Goal: Information Seeking & Learning: Learn about a topic

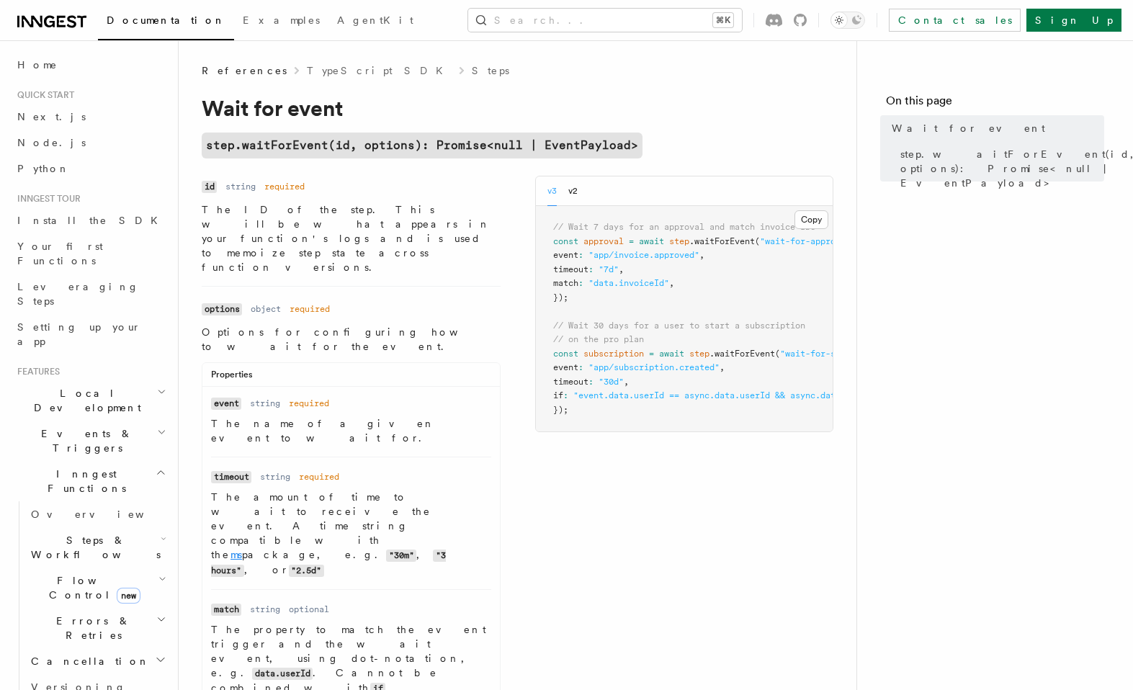
click at [242, 549] on link "ms" at bounding box center [236, 555] width 12 height 12
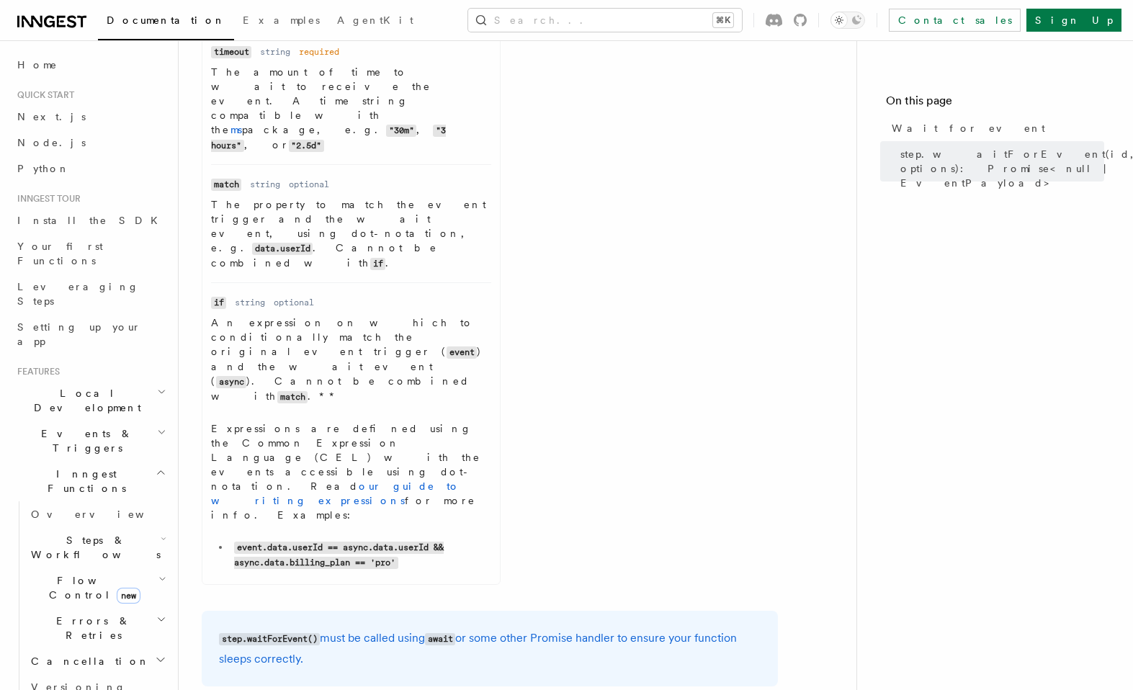
scroll to position [426, 0]
click at [335, 479] on link "our guide to writing expressions" at bounding box center [335, 492] width 249 height 26
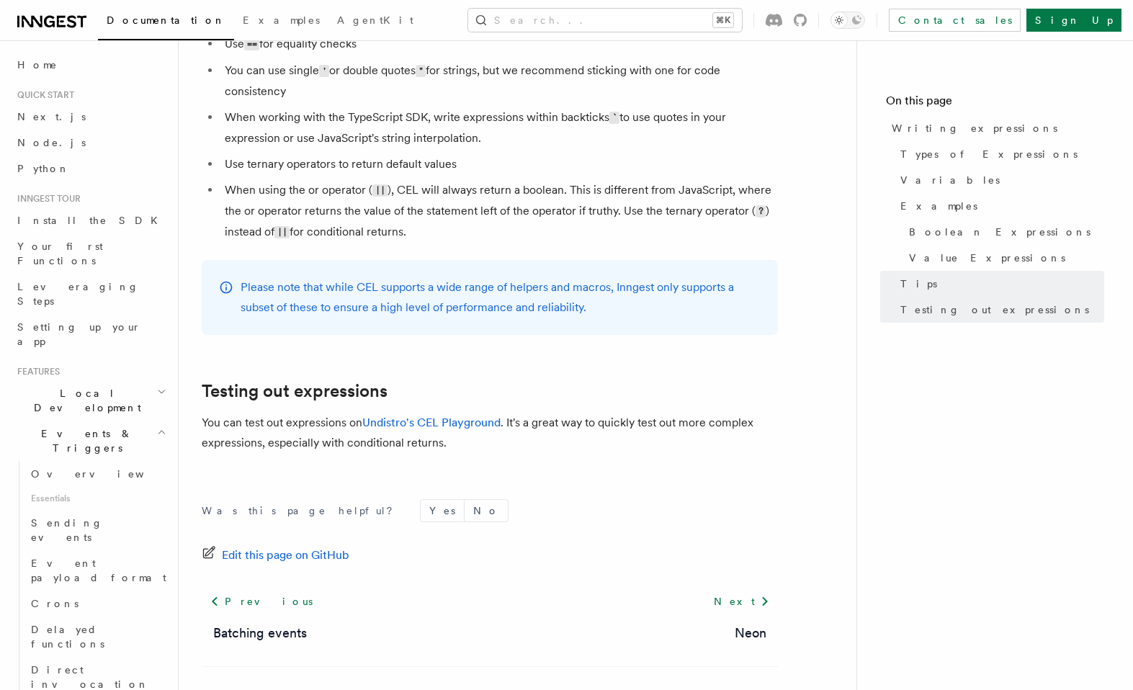
scroll to position [1584, 0]
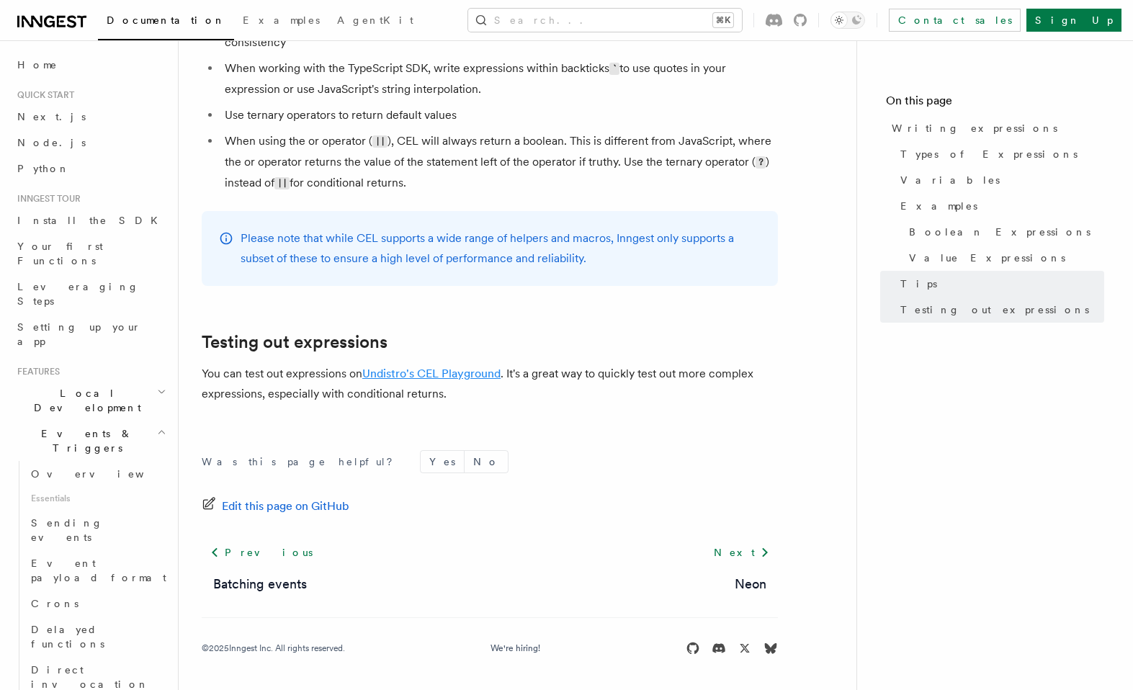
click at [409, 374] on link "Undistro's CEL Playground" at bounding box center [431, 374] width 138 height 14
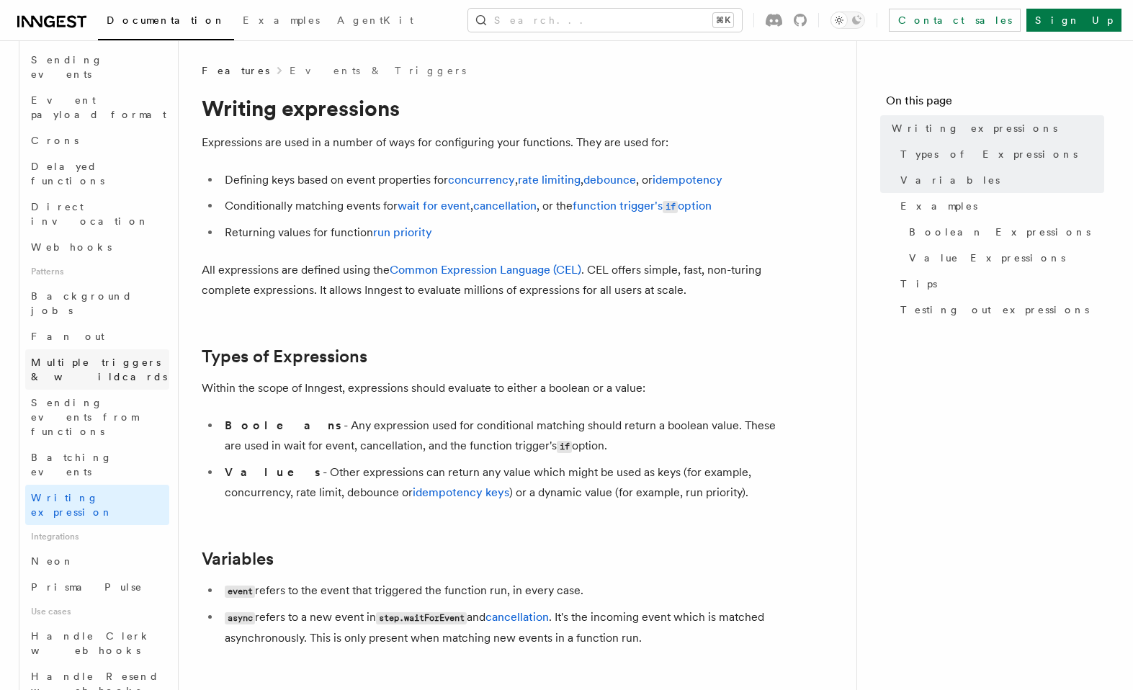
scroll to position [478, 0]
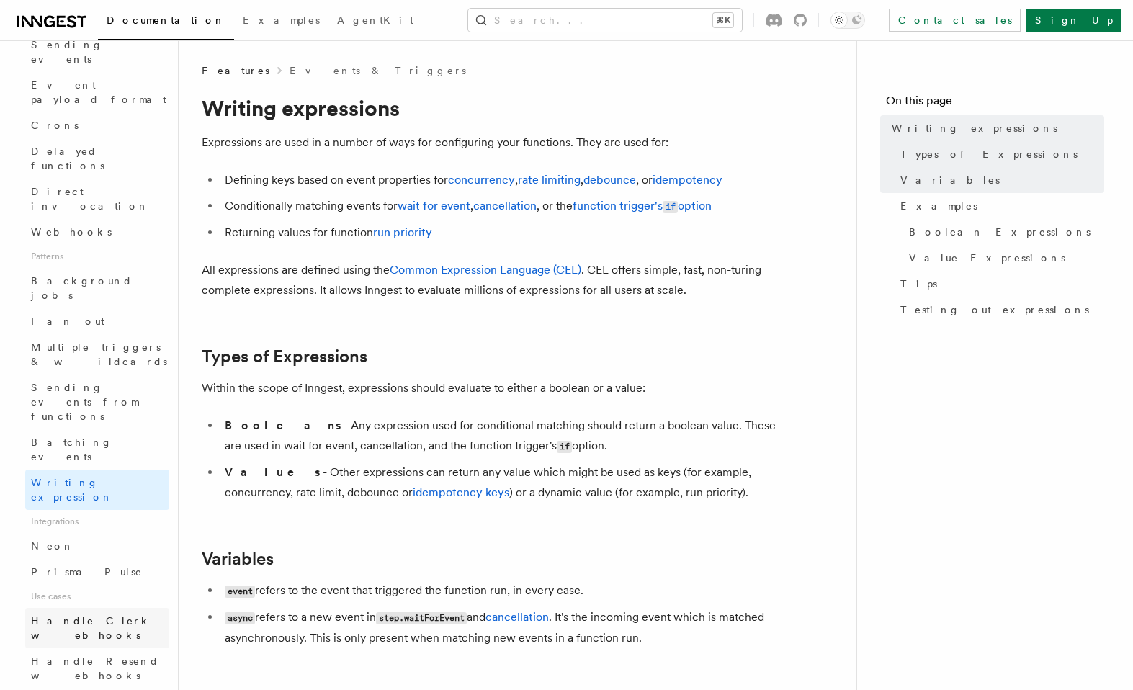
click at [104, 608] on link "Handle Clerk webhooks" at bounding box center [97, 628] width 144 height 40
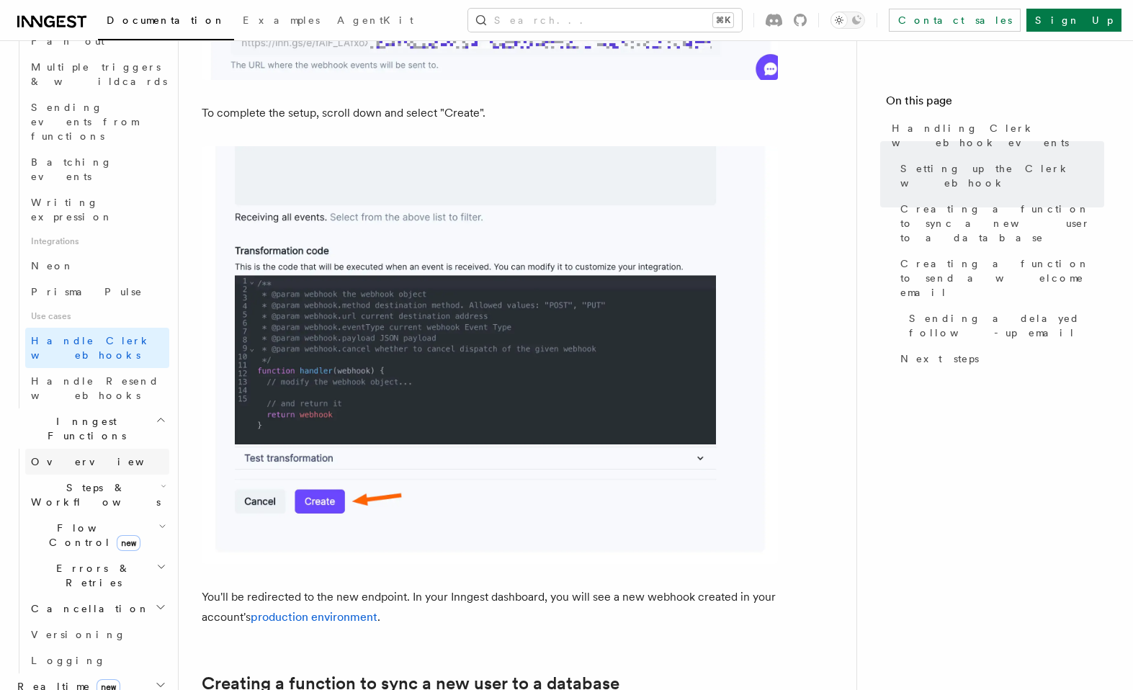
scroll to position [759, 0]
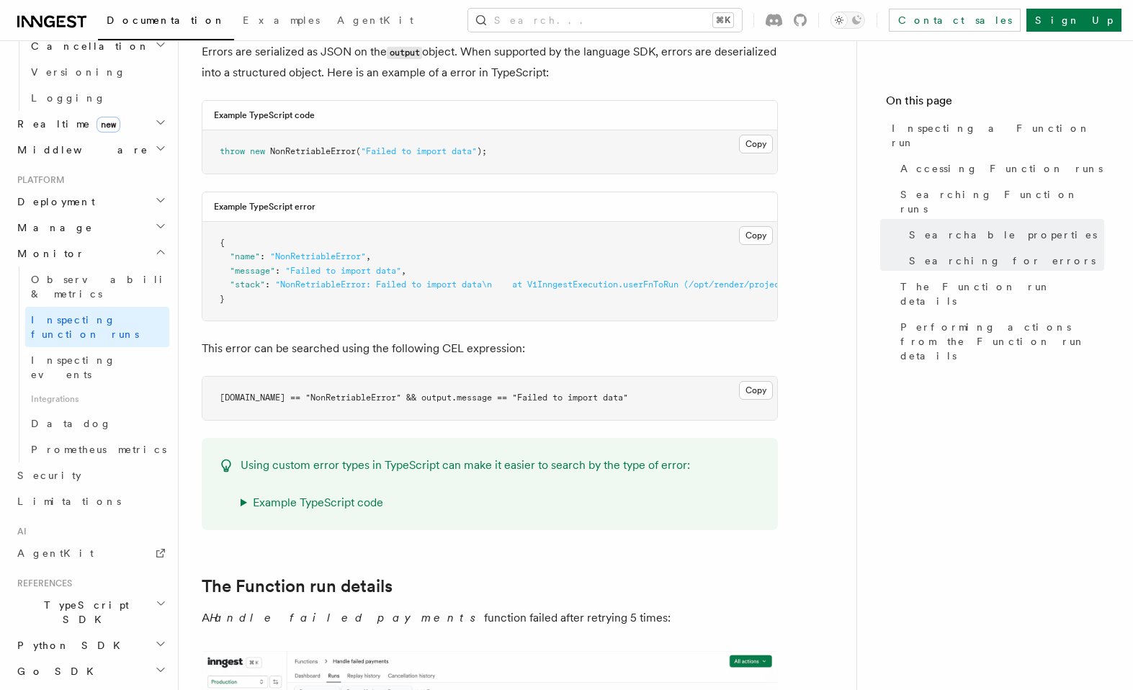
scroll to position [1581, 0]
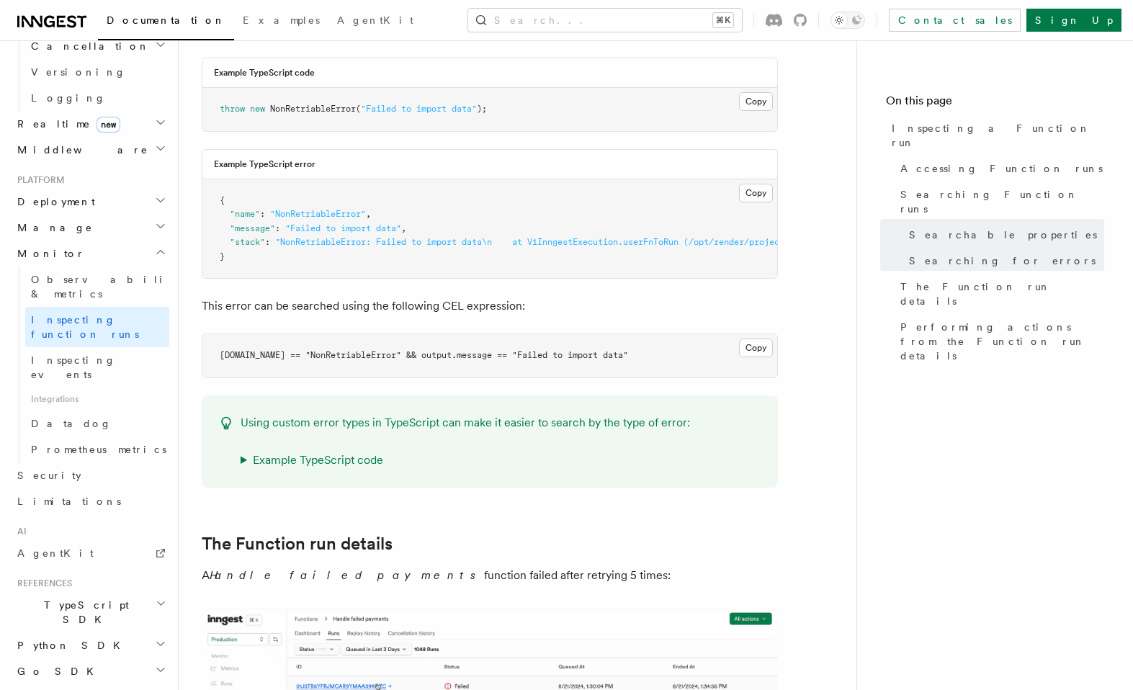
click at [292, 450] on summary "Example TypeScript code" at bounding box center [465, 460] width 449 height 20
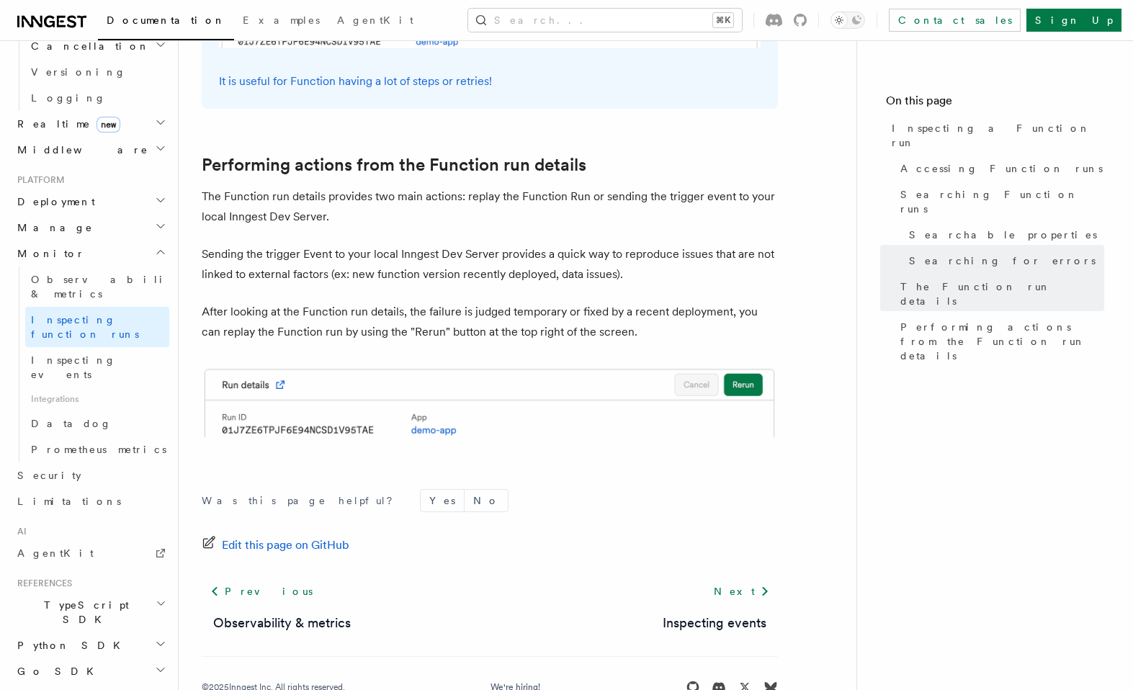
scroll to position [4078, 0]
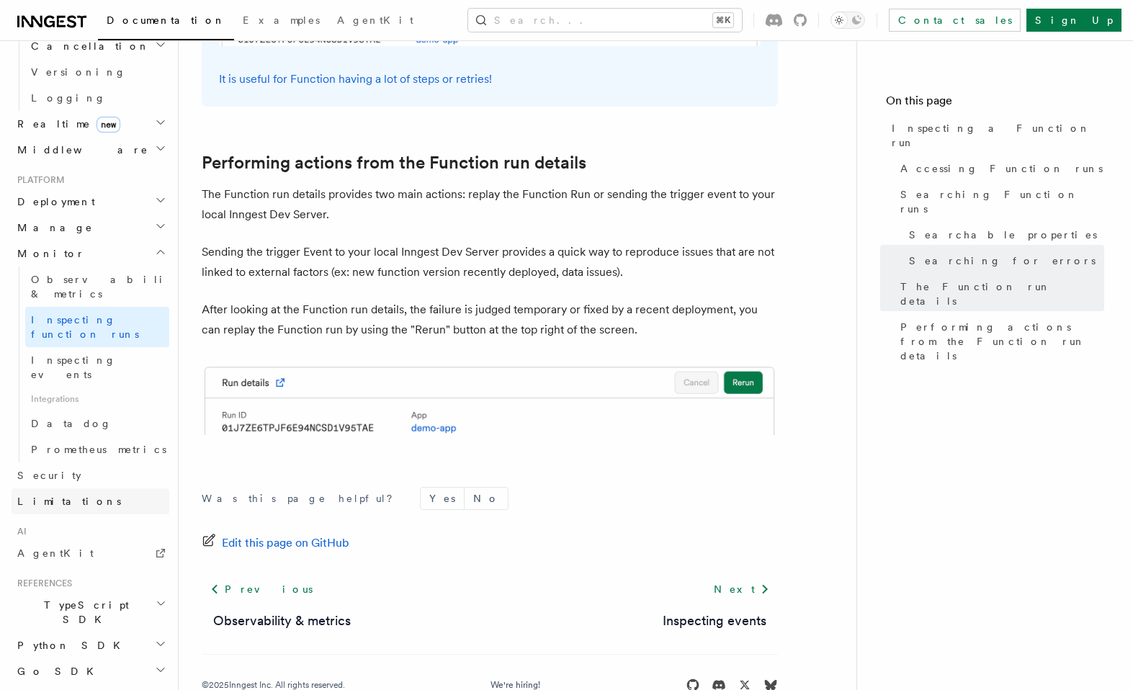
click at [71, 488] on link "Limitations" at bounding box center [91, 501] width 158 height 26
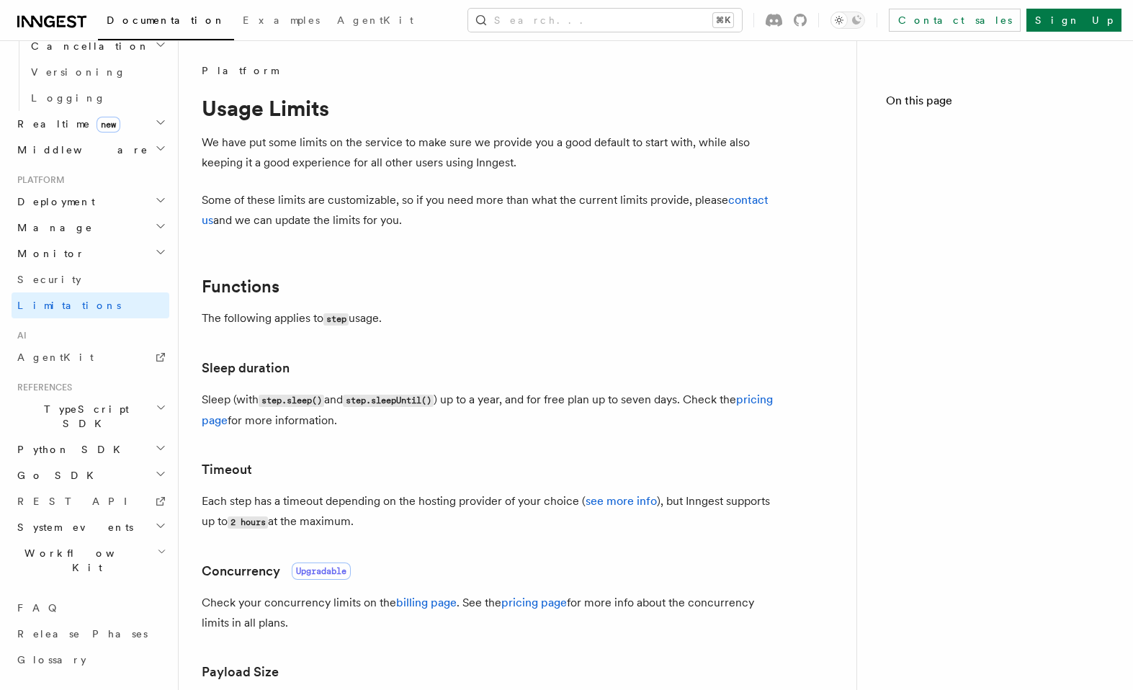
scroll to position [462, 0]
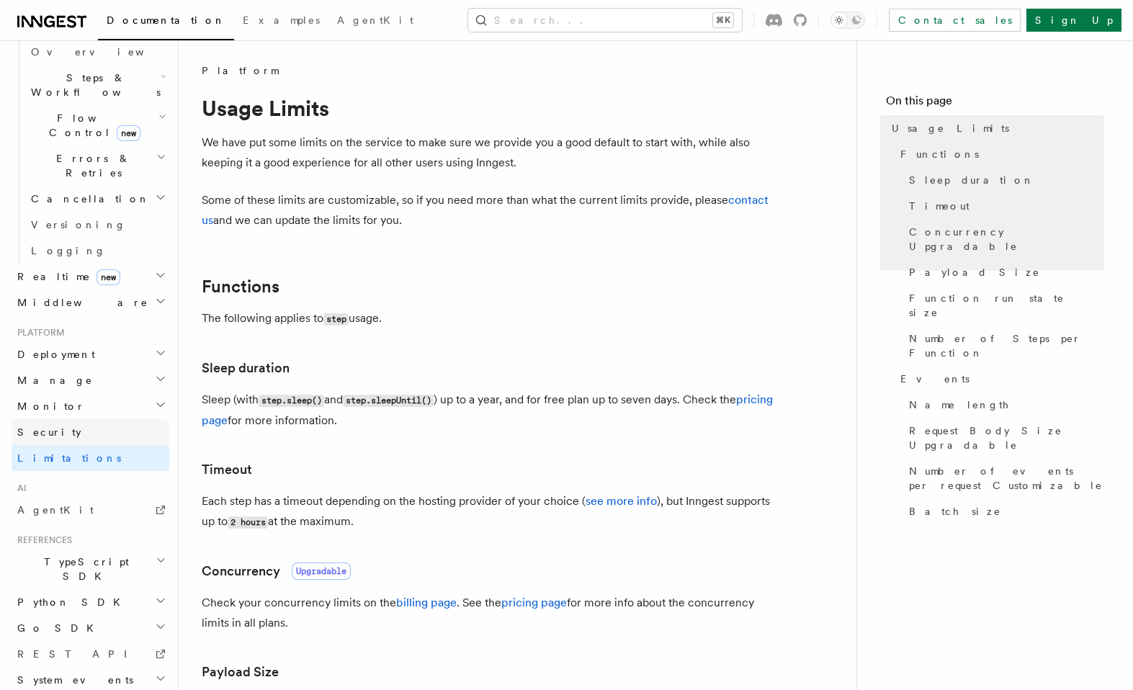
click at [59, 419] on link "Security" at bounding box center [91, 432] width 158 height 26
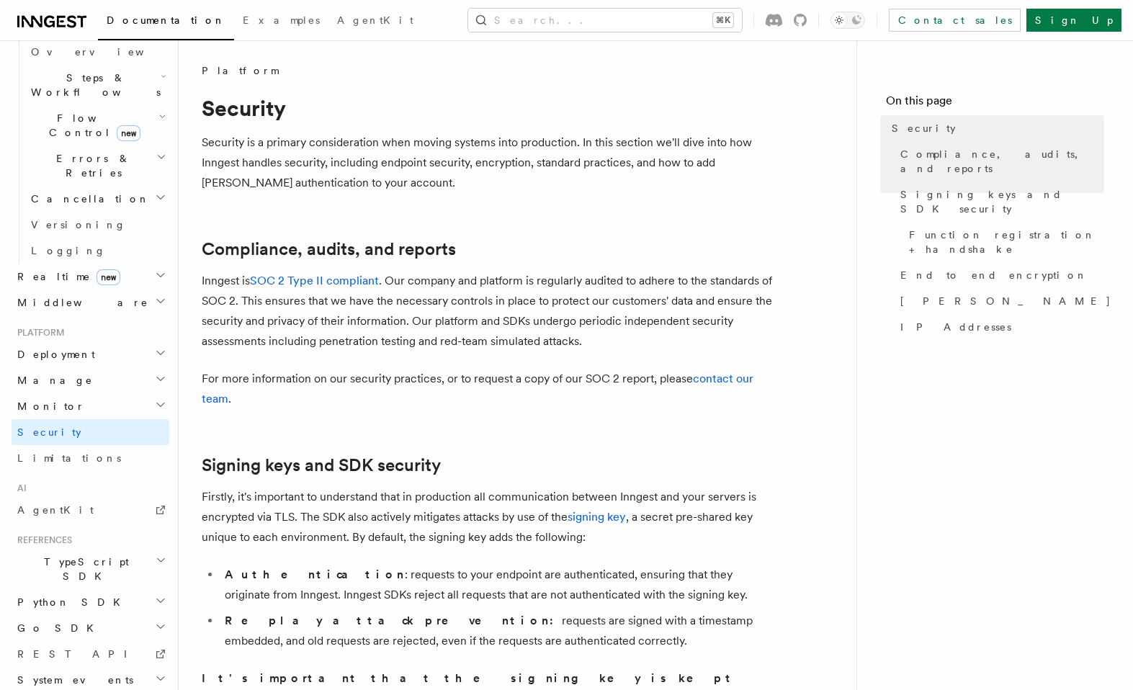
click at [55, 367] on h2 "Manage" at bounding box center [91, 380] width 158 height 26
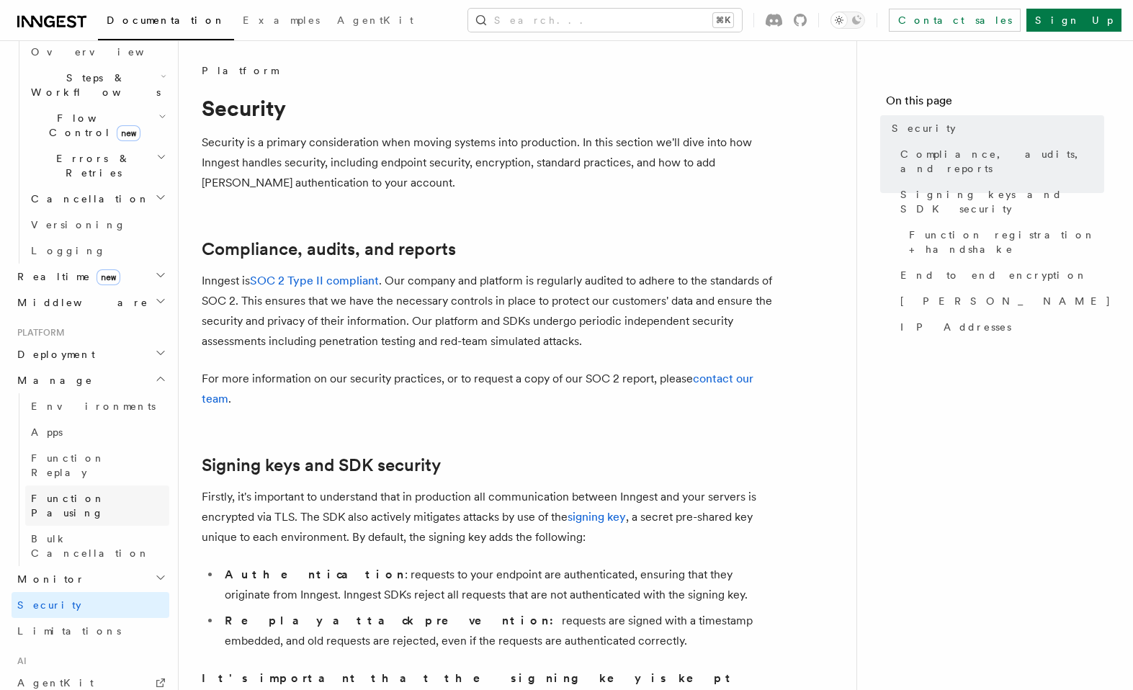
click at [93, 485] on link "Function Pausing" at bounding box center [97, 505] width 144 height 40
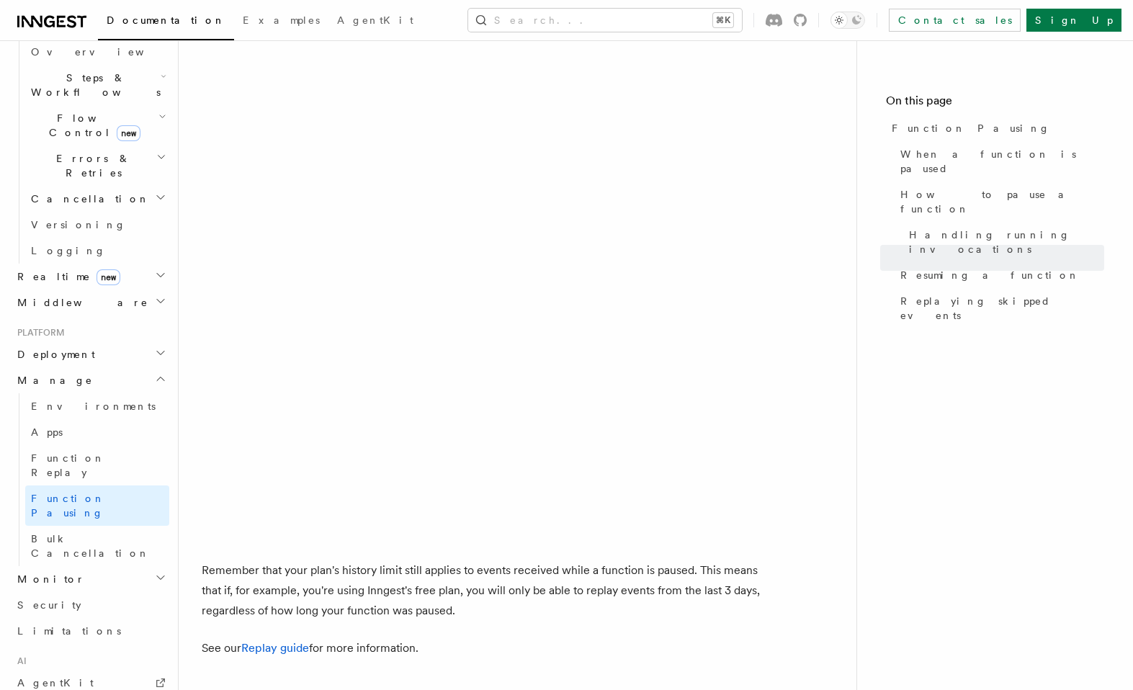
scroll to position [2543, 0]
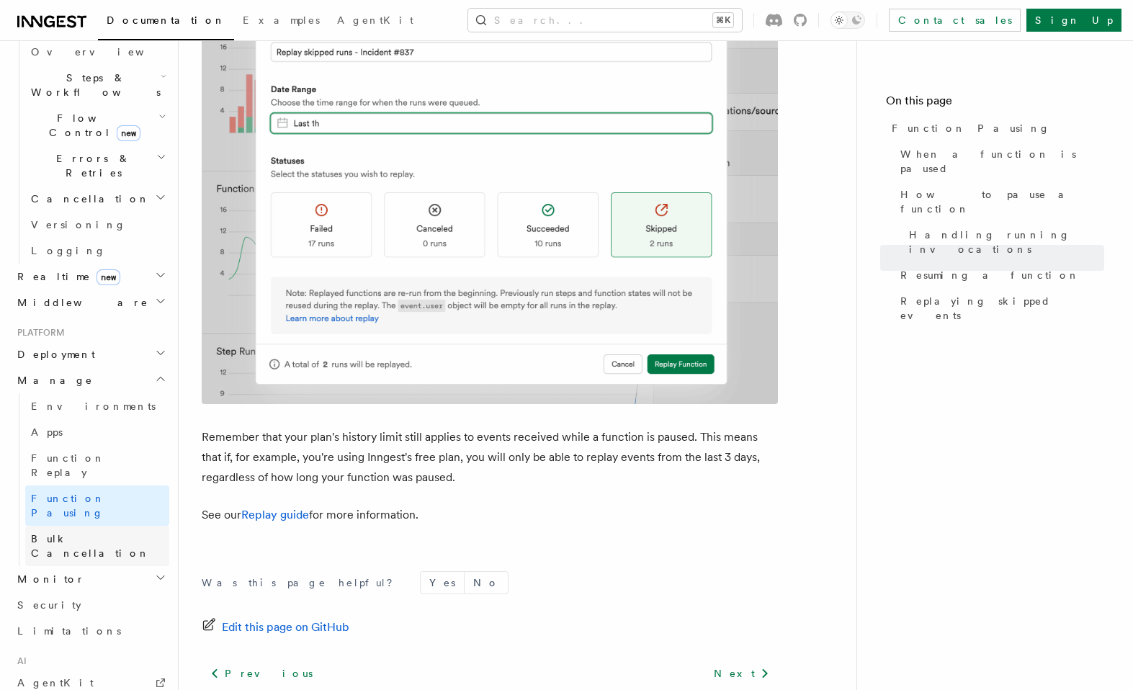
click at [94, 533] on span "Bulk Cancellation" at bounding box center [90, 546] width 119 height 26
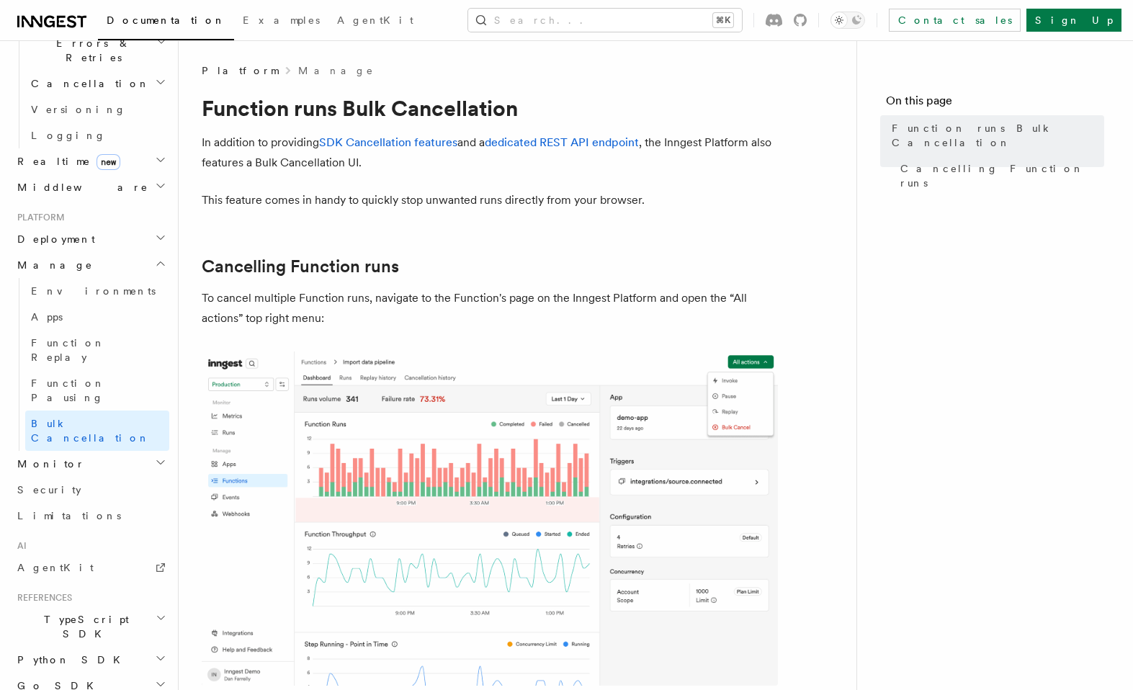
scroll to position [592, 0]
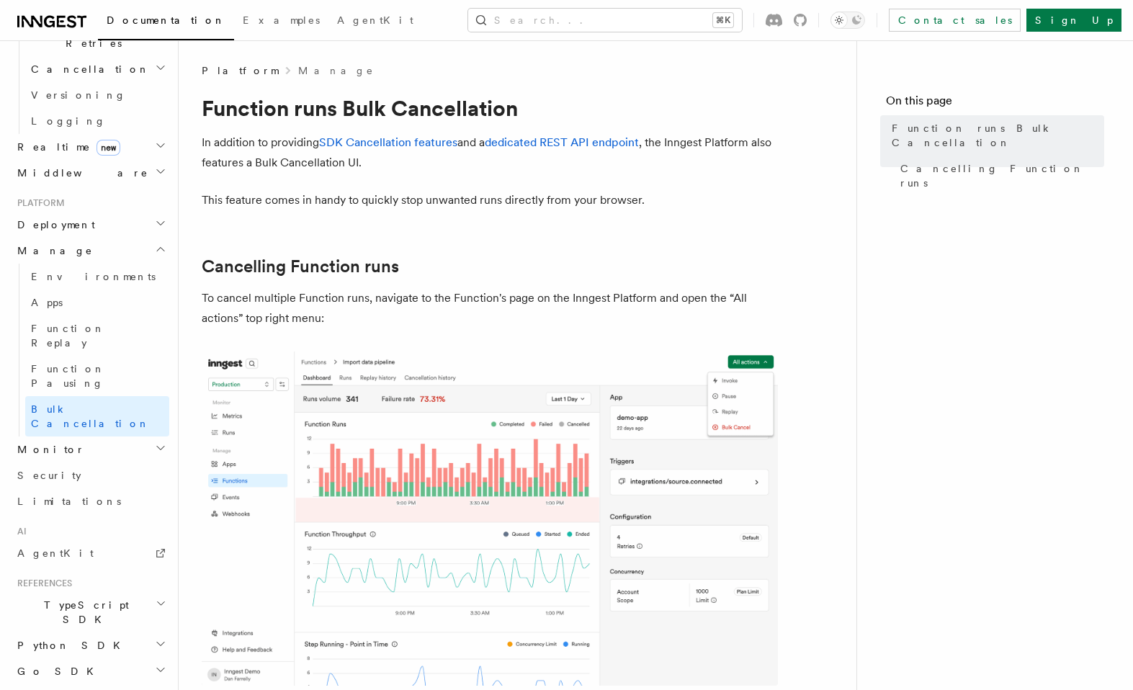
click at [94, 632] on h2 "Python SDK" at bounding box center [91, 645] width 158 height 26
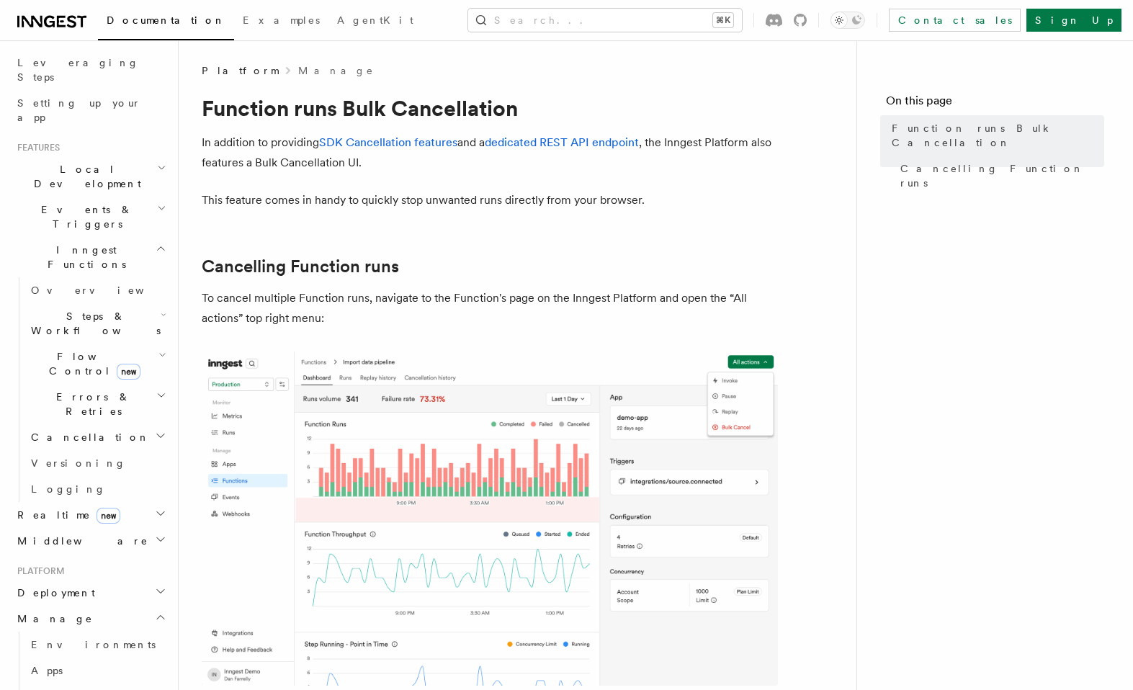
scroll to position [0, 0]
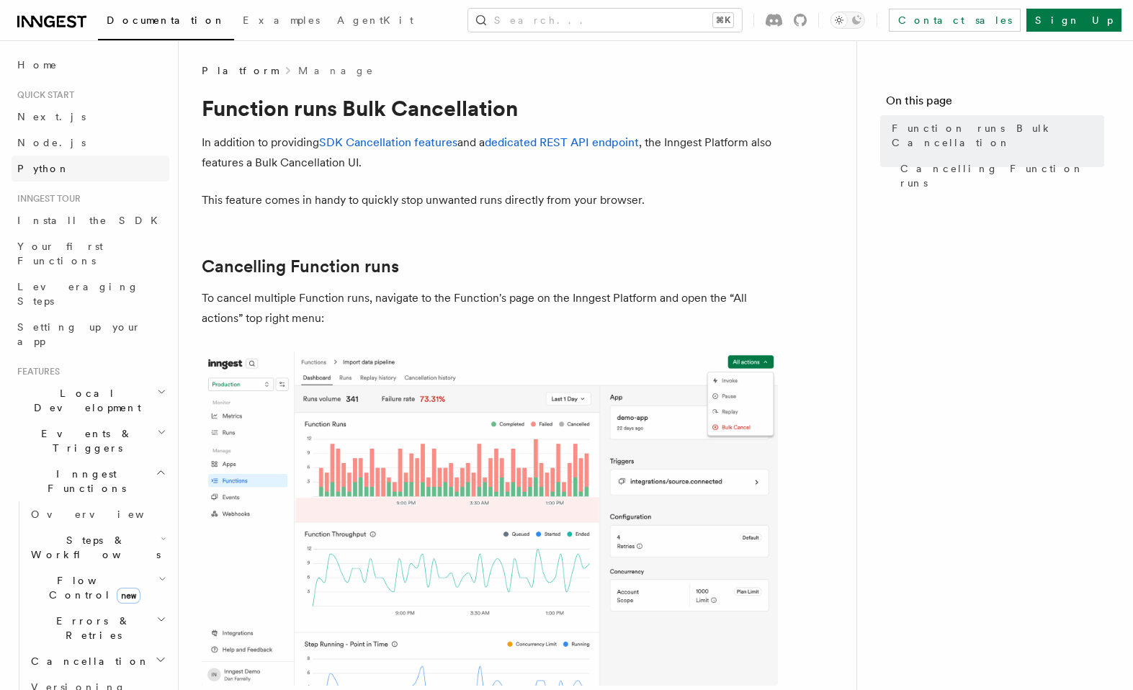
click at [28, 160] on link "Python" at bounding box center [91, 169] width 158 height 26
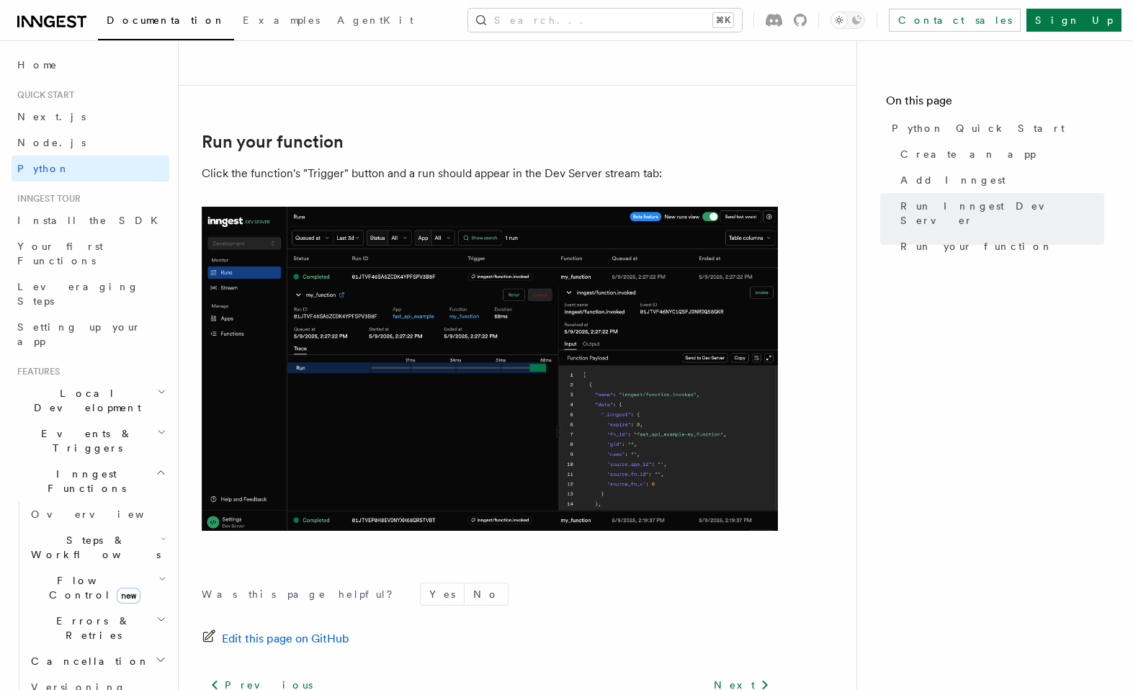
scroll to position [2952, 0]
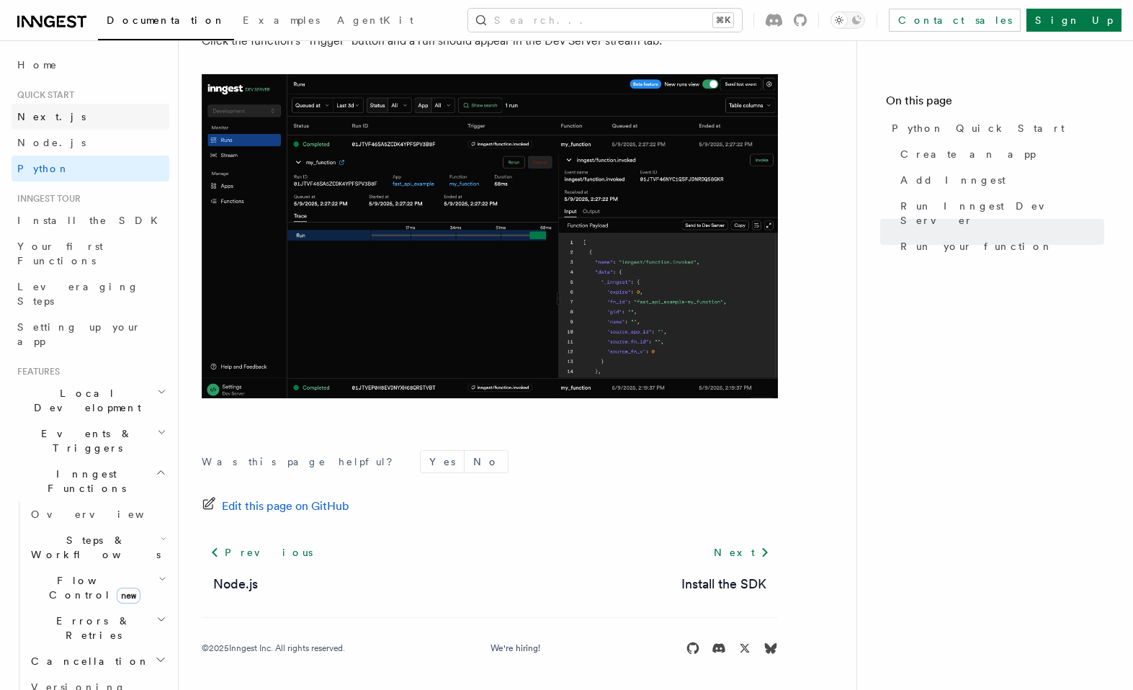
click at [58, 121] on link "Next.js" at bounding box center [91, 117] width 158 height 26
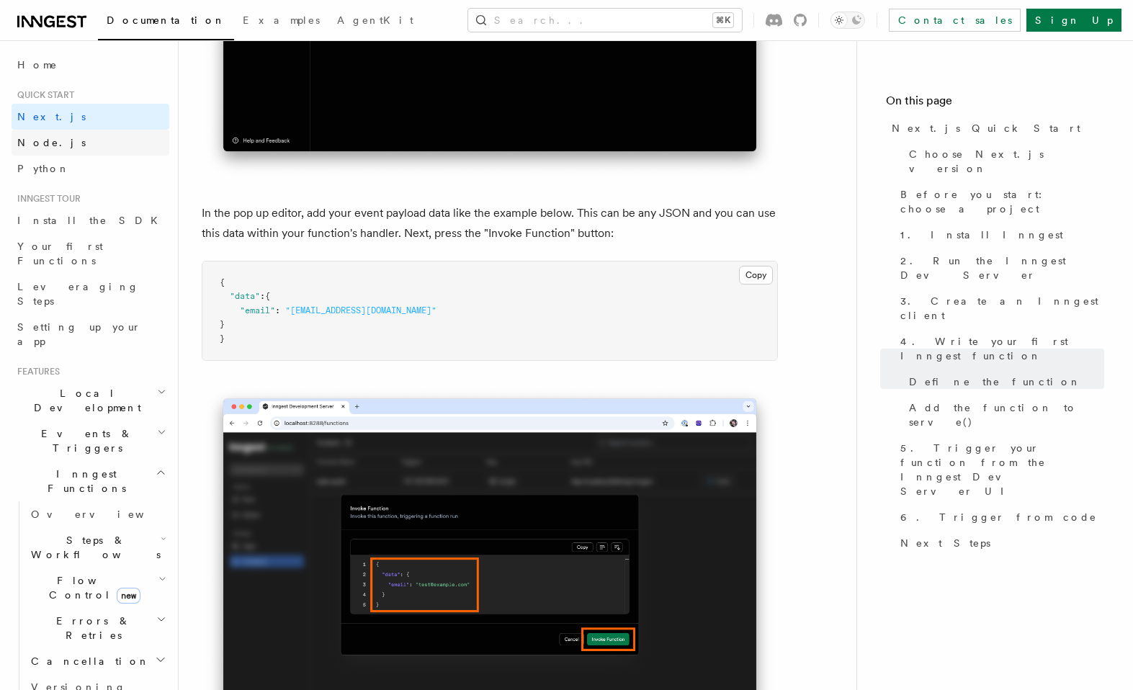
scroll to position [4182, 0]
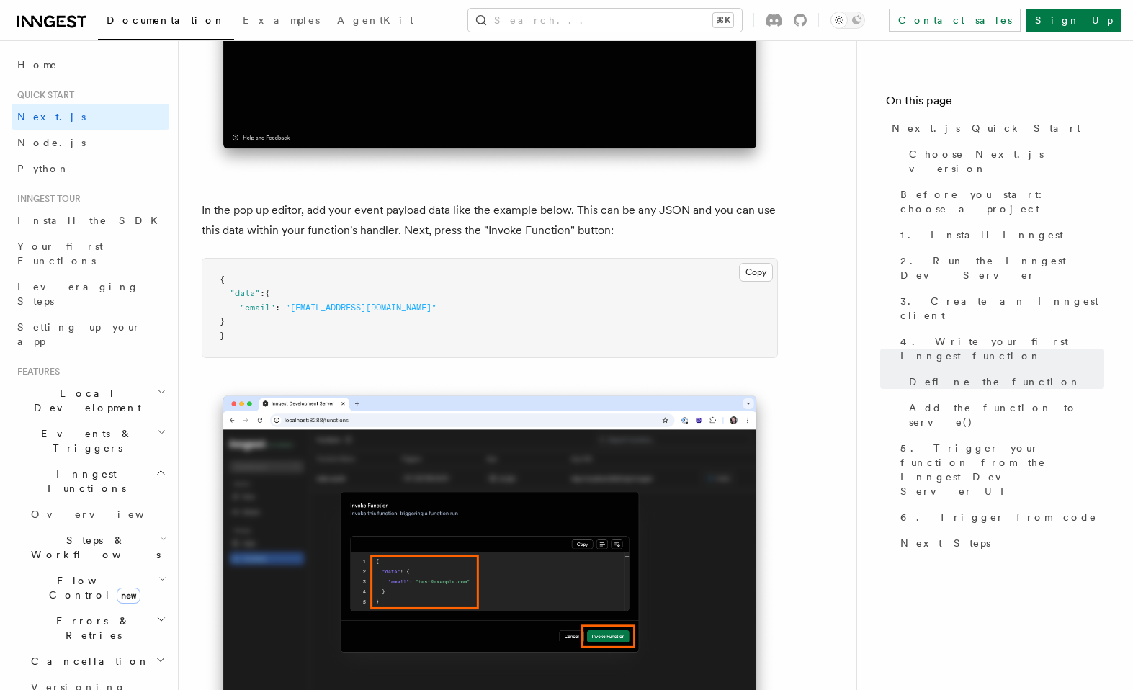
click at [65, 386] on span "Local Development" at bounding box center [84, 400] width 145 height 29
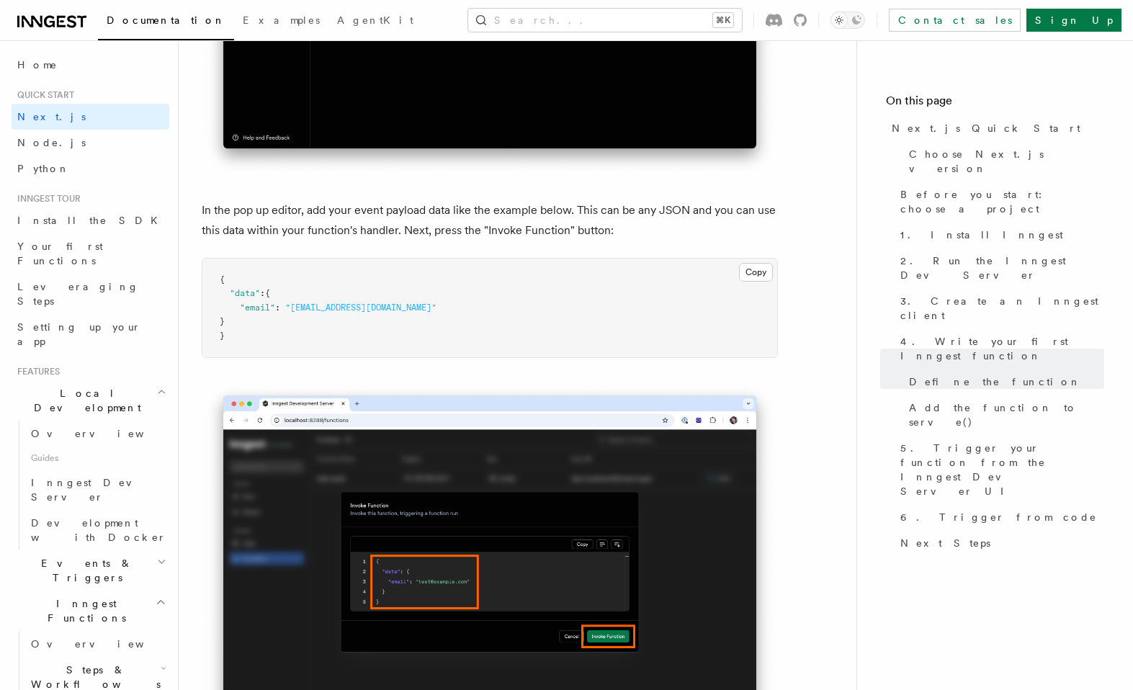
click at [83, 556] on span "Events & Triggers" at bounding box center [84, 570] width 145 height 29
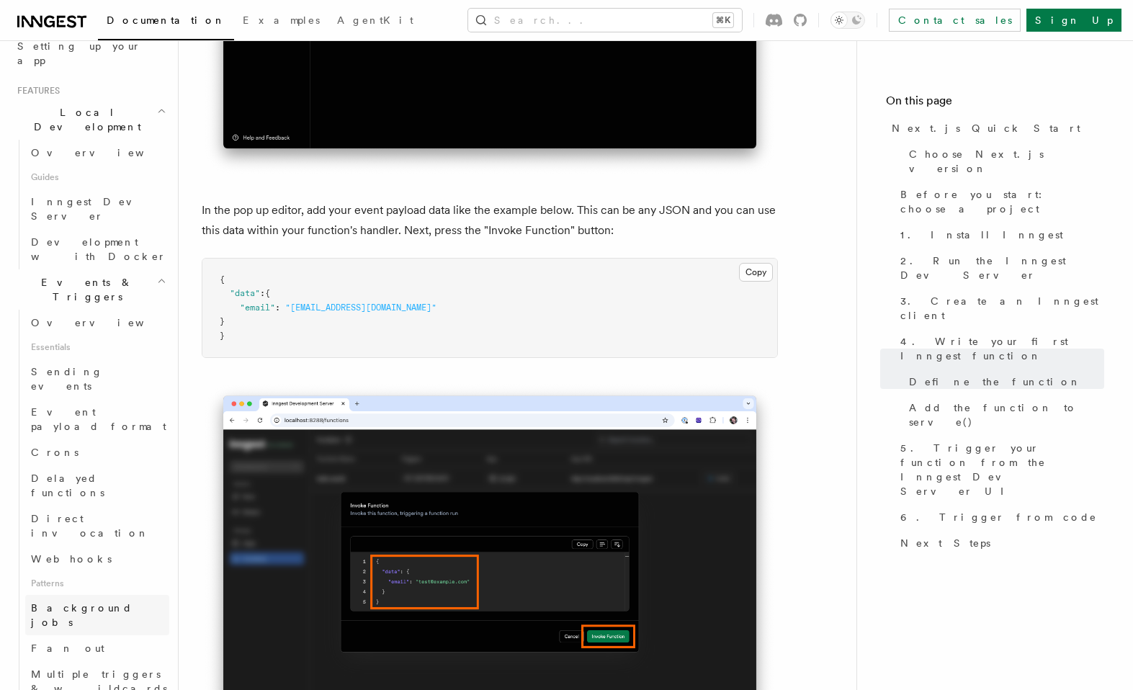
scroll to position [285, 0]
click at [82, 508] on span "Direct invocation" at bounding box center [90, 521] width 118 height 26
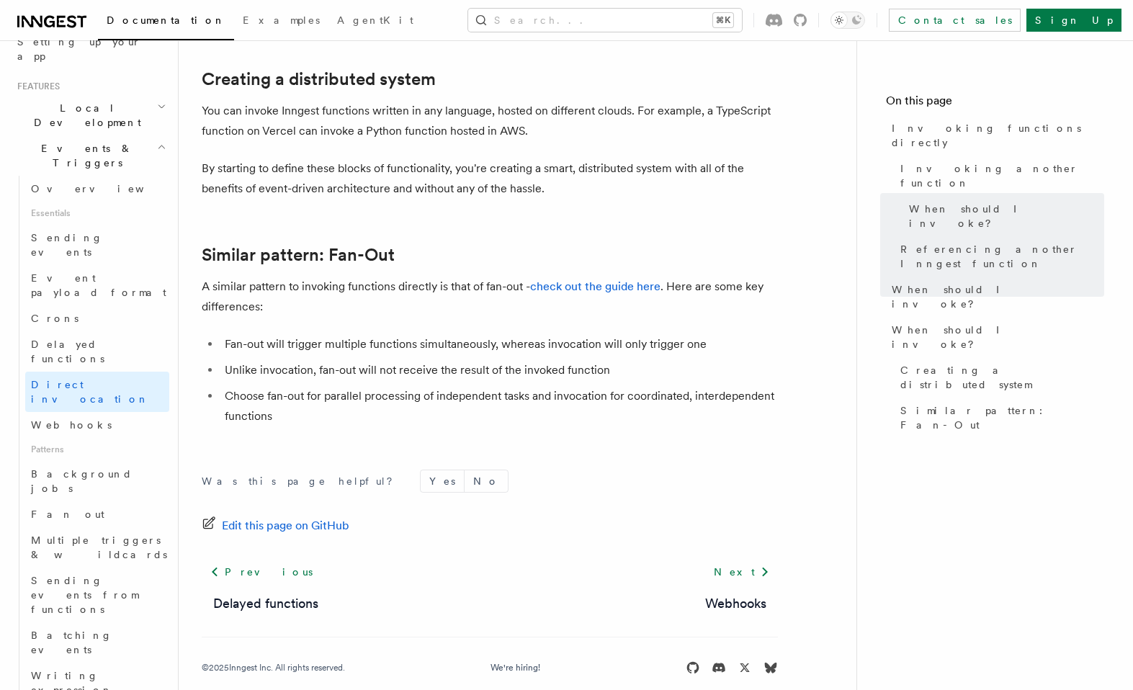
scroll to position [1975, 0]
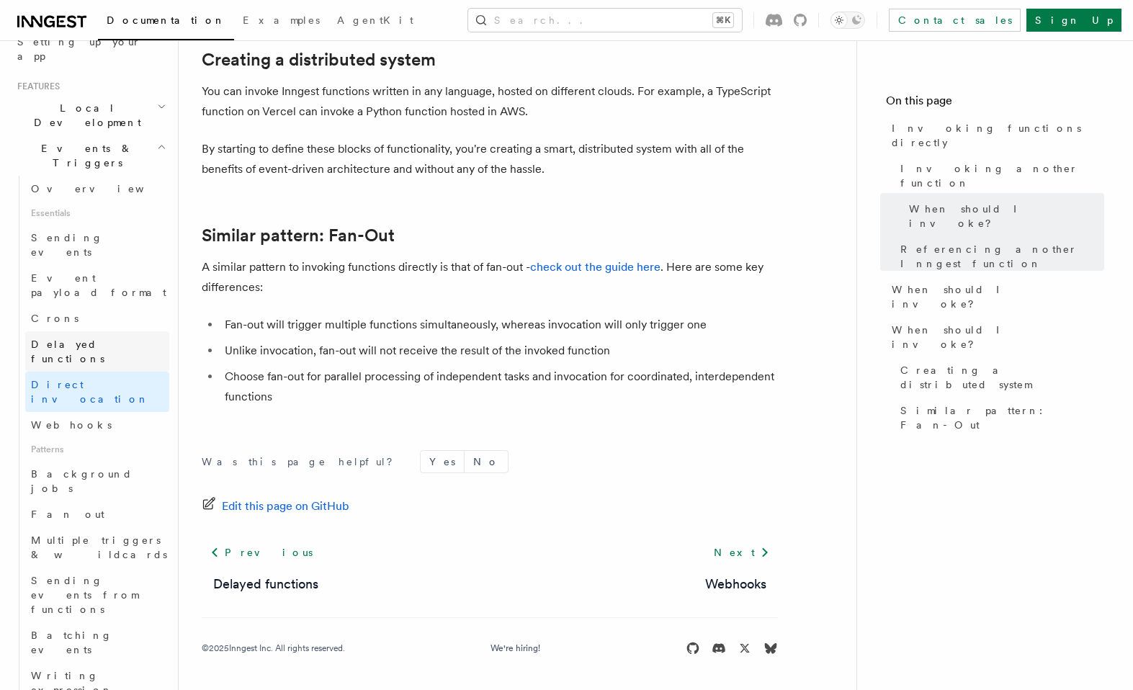
click at [109, 331] on link "Delayed functions" at bounding box center [97, 351] width 144 height 40
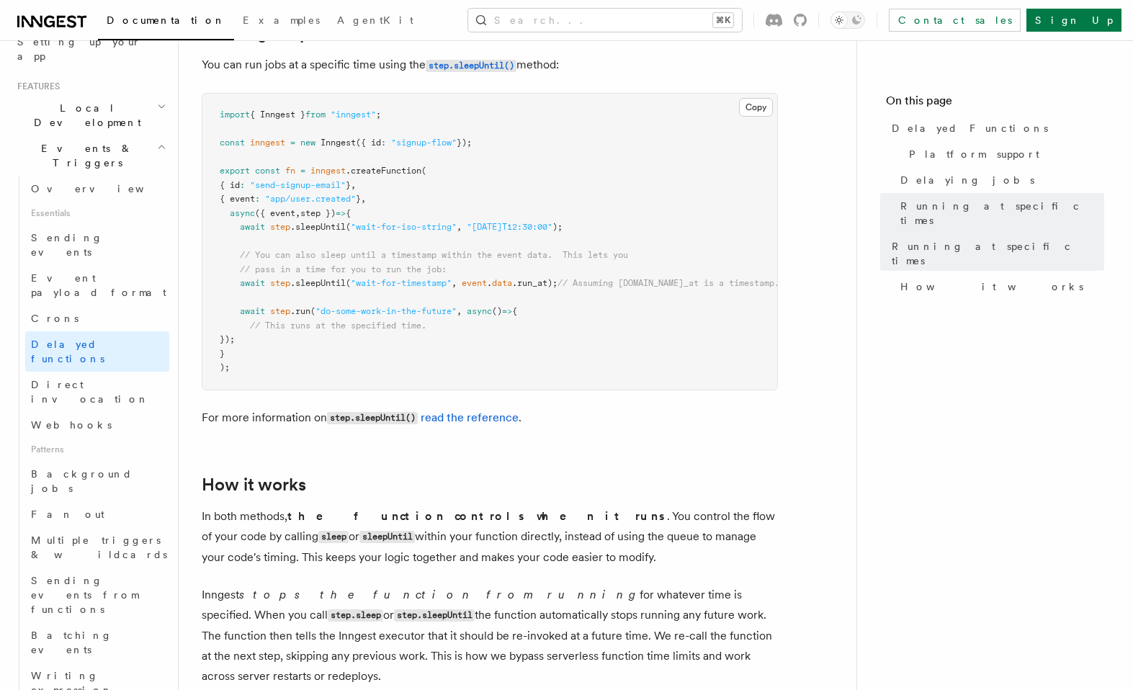
scroll to position [980, 0]
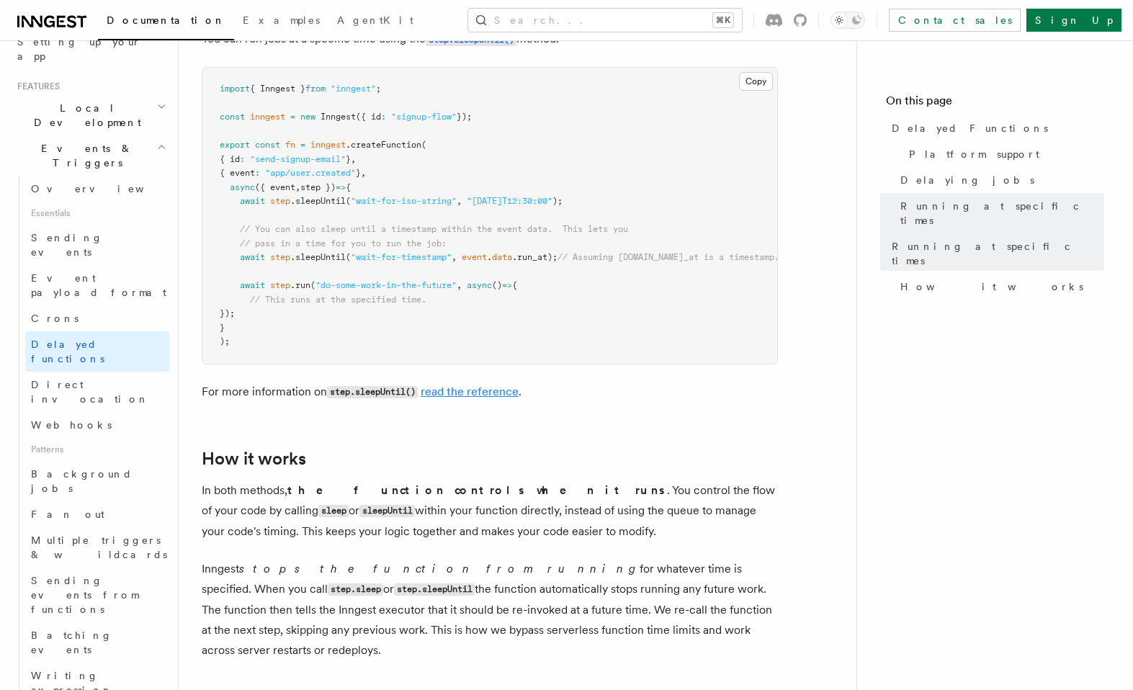
click at [457, 385] on link "read the reference" at bounding box center [470, 392] width 98 height 14
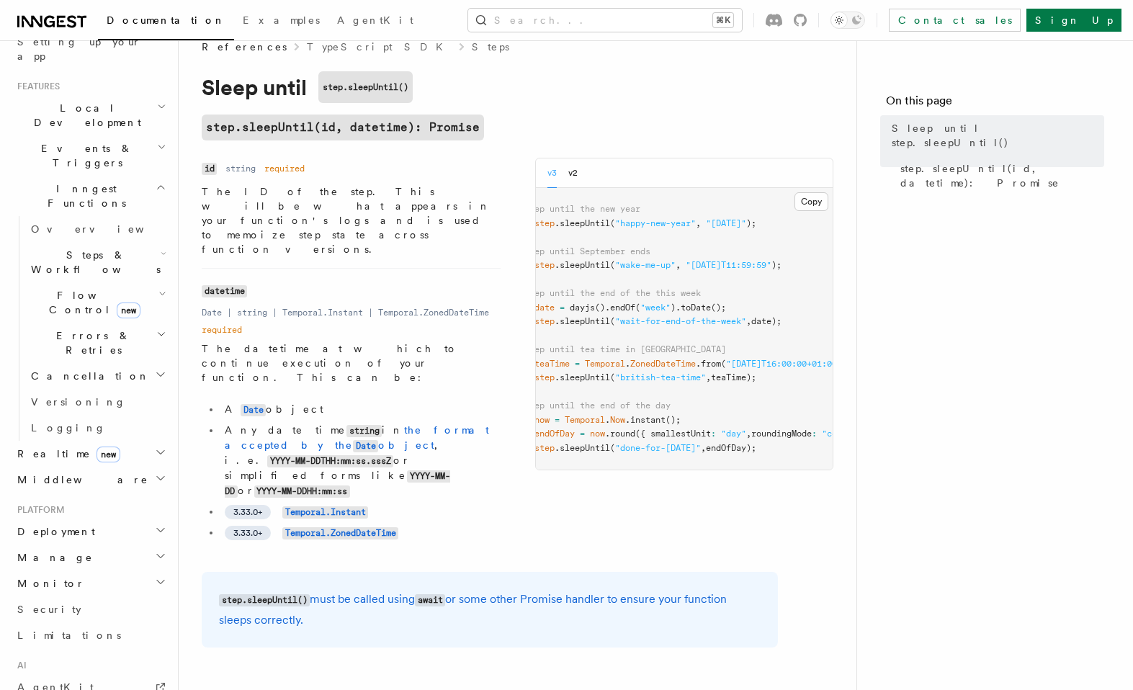
scroll to position [0, 20]
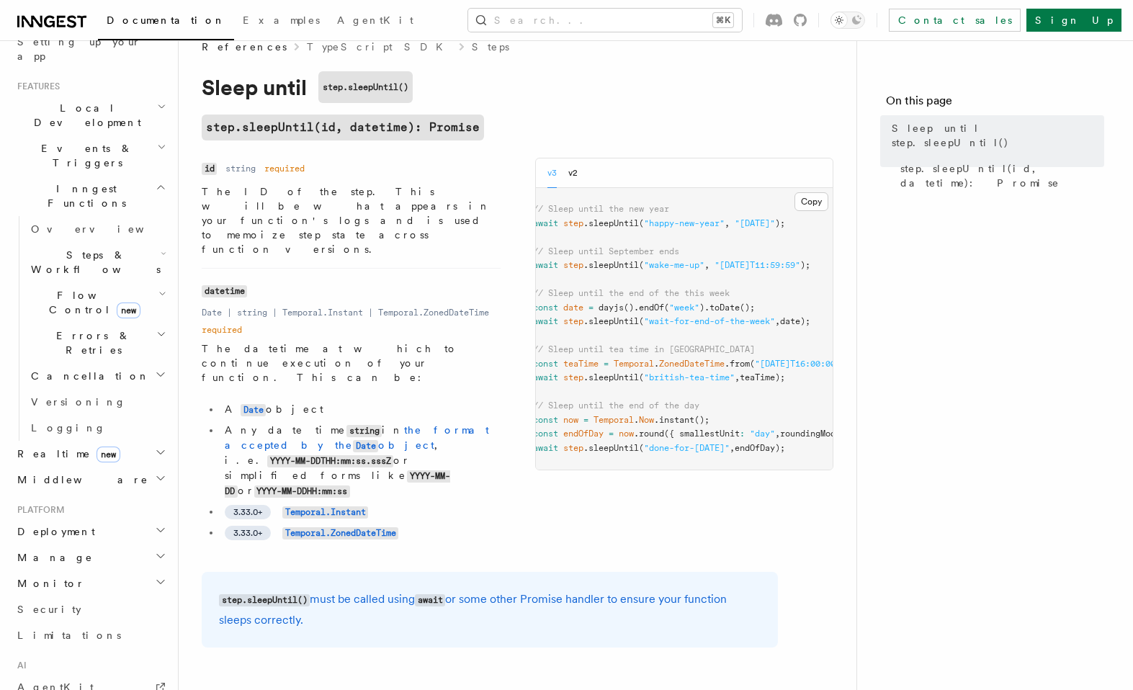
click at [112, 544] on h2 "Manage" at bounding box center [91, 557] width 158 height 26
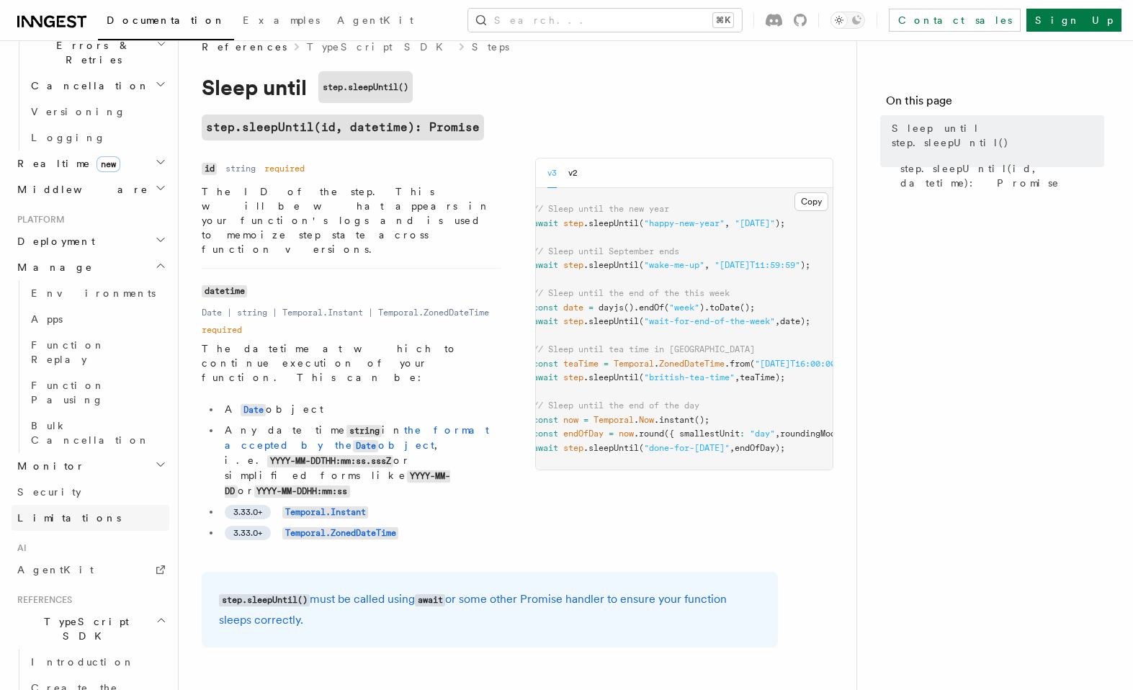
scroll to position [578, 0]
click at [106, 606] on h2 "TypeScript SDK" at bounding box center [91, 626] width 158 height 40
click at [55, 561] on span "AgentKit" at bounding box center [55, 567] width 76 height 12
